Goal: Navigation & Orientation: Find specific page/section

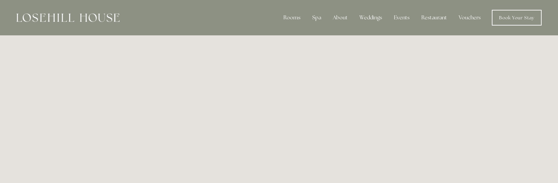
click at [81, 18] on img at bounding box center [67, 17] width 103 height 9
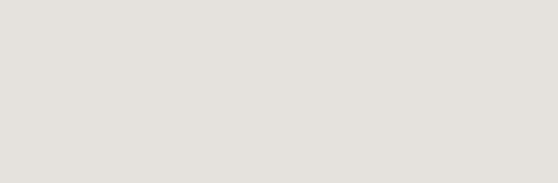
scroll to position [262, 0]
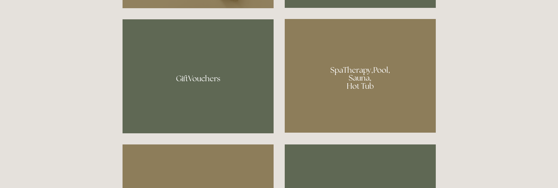
scroll to position [459, 0]
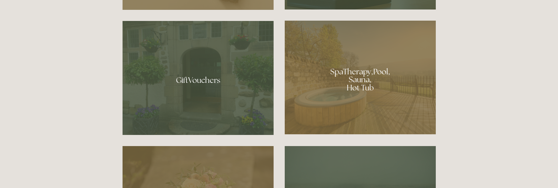
click at [357, 72] on div at bounding box center [360, 78] width 151 height 114
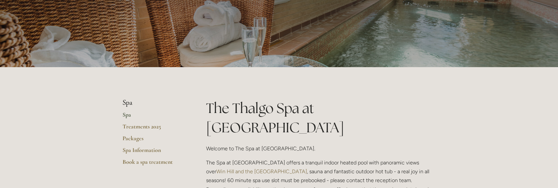
scroll to position [66, 0]
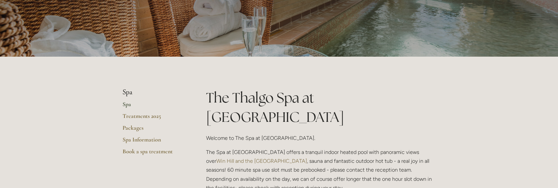
click at [127, 105] on link "Spa" at bounding box center [154, 107] width 63 height 12
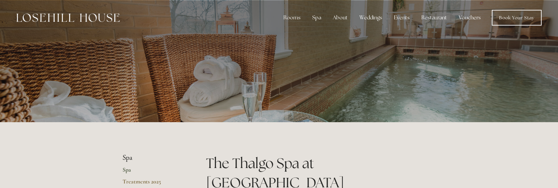
click at [48, 20] on img at bounding box center [67, 17] width 103 height 9
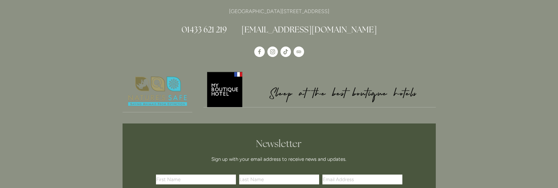
scroll to position [1966, 0]
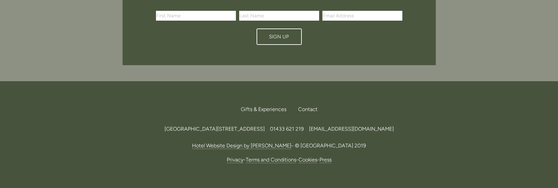
drag, startPoint x: 201, startPoint y: 92, endPoint x: 320, endPoint y: 92, distance: 119.3
click at [265, 126] on span "[GEOGRAPHIC_DATA][STREET_ADDRESS]" at bounding box center [214, 129] width 100 height 6
copy span "[STREET_ADDRESS]"
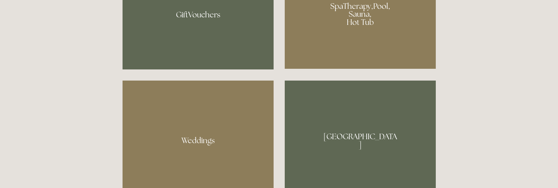
scroll to position [491, 0]
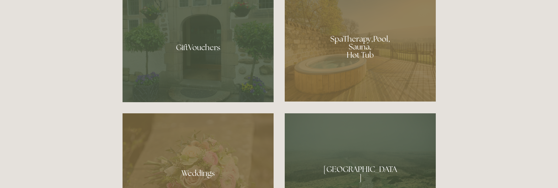
click at [356, 53] on div at bounding box center [360, 45] width 151 height 114
